Goal: Information Seeking & Learning: Learn about a topic

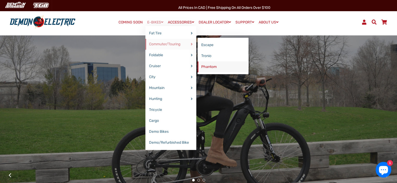
click at [204, 67] on link "Phantom" at bounding box center [222, 67] width 51 height 11
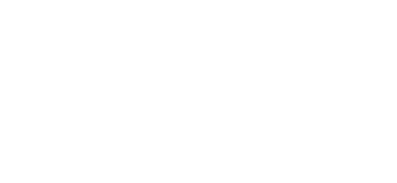
select select "******"
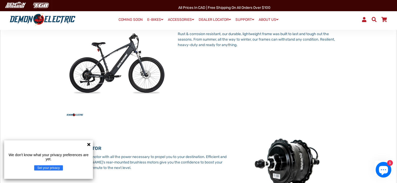
scroll to position [160, 0]
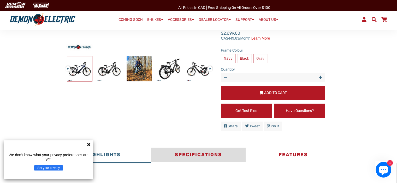
click at [187, 154] on button "Specifications" at bounding box center [198, 156] width 95 height 16
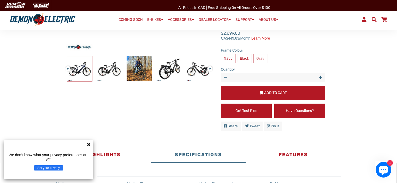
click at [88, 145] on icon at bounding box center [89, 145] width 4 height 4
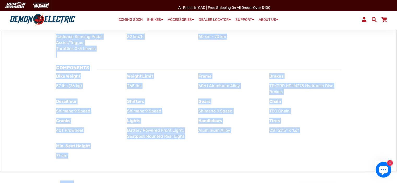
scroll to position [427, 0]
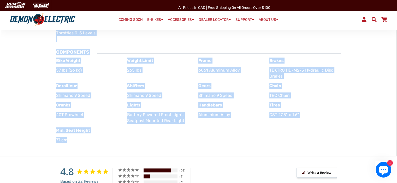
drag, startPoint x: 37, startPoint y: 162, endPoint x: 70, endPoint y: 143, distance: 38.4
click at [70, 143] on div "Highlights Specifications Features × ALUMINUM ALLOY FRAME Rust & corrosion resi…" at bounding box center [198, 19] width 396 height 276
copy div "Loremipsum Dolorsitametco Adipisci × ELITSEDD EIUSM TEMPO Inci & utlaboree dolo…"
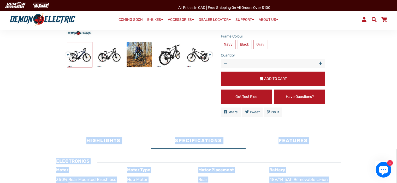
scroll to position [334, 0]
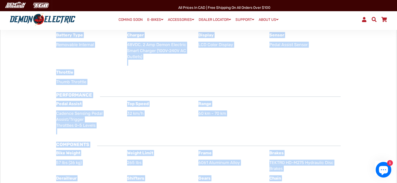
click at [255, 89] on div "ELECTRONICS Motor 350W Rear Mounted Brushless Motor Motor Type Hub Motor Motor …" at bounding box center [198, 118] width 284 height 241
